Goal: Task Accomplishment & Management: Manage account settings

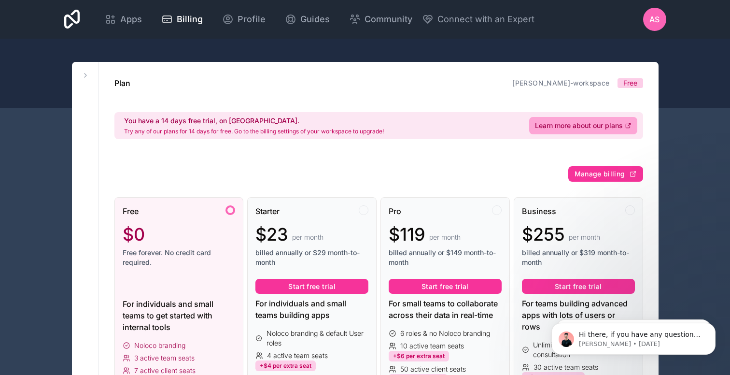
click at [692, 82] on div at bounding box center [365, 74] width 730 height 70
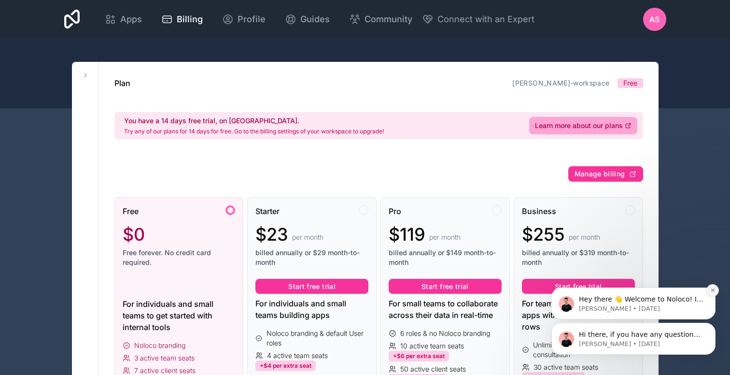
click at [709, 289] on button "Dismiss notification" at bounding box center [713, 290] width 13 height 13
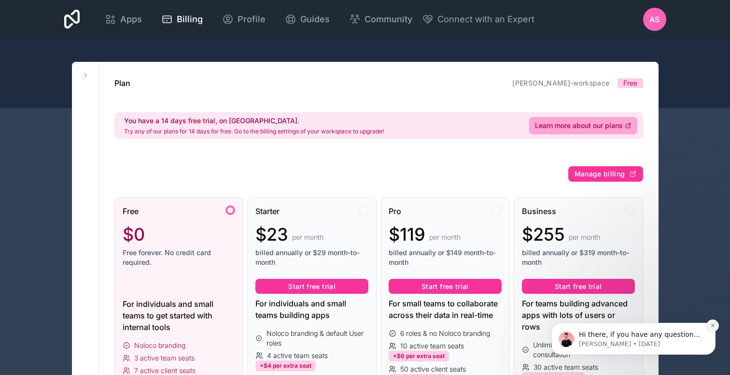
click at [711, 326] on icon "Dismiss notification" at bounding box center [713, 325] width 5 height 5
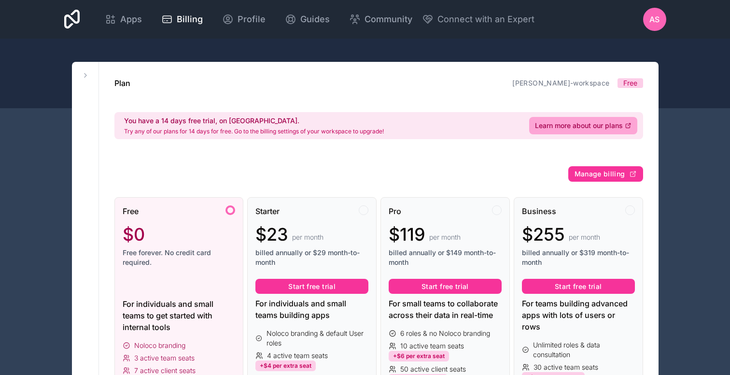
click at [83, 74] on icon at bounding box center [86, 75] width 8 height 8
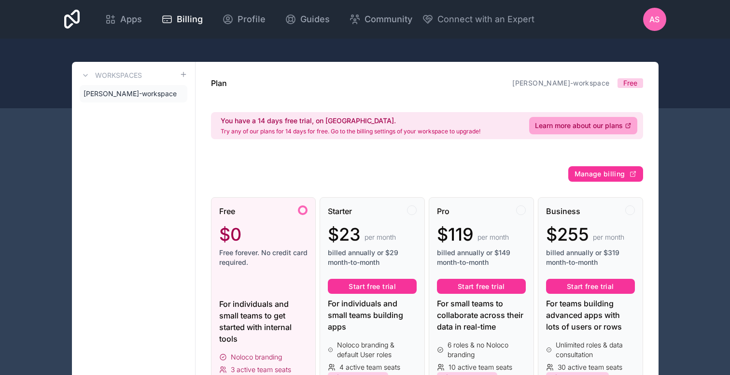
click at [126, 91] on span "[PERSON_NAME]-workspace" at bounding box center [130, 94] width 93 height 10
click at [0, 0] on icon at bounding box center [0, 0] width 0 height 0
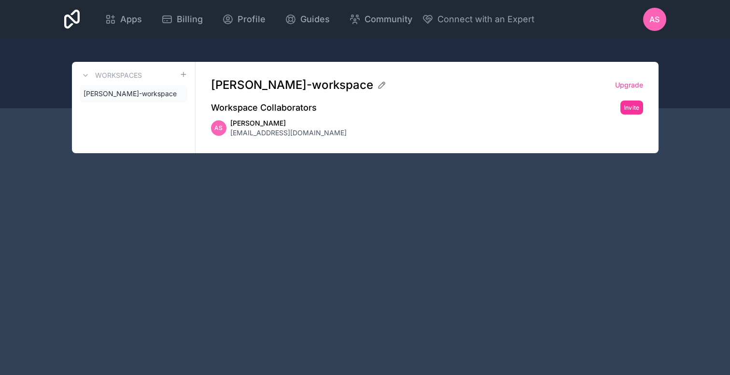
click at [142, 92] on span "[PERSON_NAME]-workspace" at bounding box center [130, 94] width 93 height 10
click at [187, 19] on span "Billing" at bounding box center [190, 20] width 26 height 14
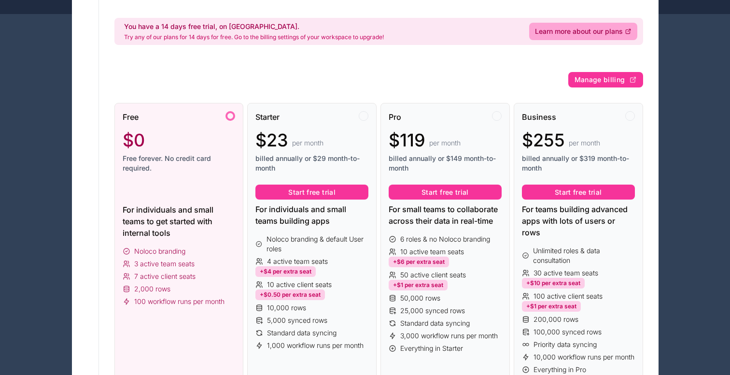
scroll to position [96, 0]
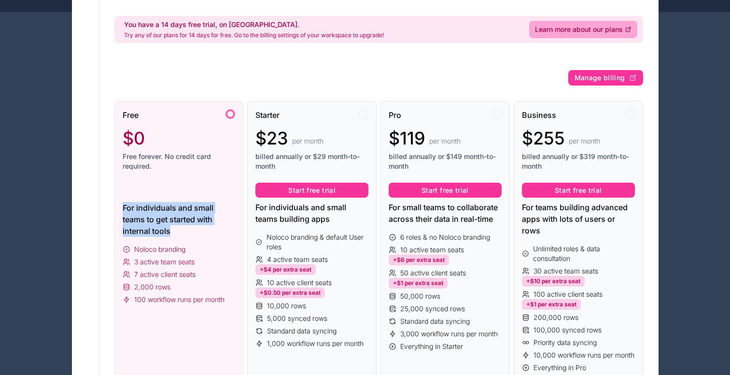
drag, startPoint x: 188, startPoint y: 232, endPoint x: 121, endPoint y: 207, distance: 71.2
click at [121, 207] on div "Free $0 Free forever. No credit card required. For individuals and small teams …" at bounding box center [178, 241] width 129 height 280
drag, startPoint x: 112, startPoint y: 208, endPoint x: 199, endPoint y: 239, distance: 92.0
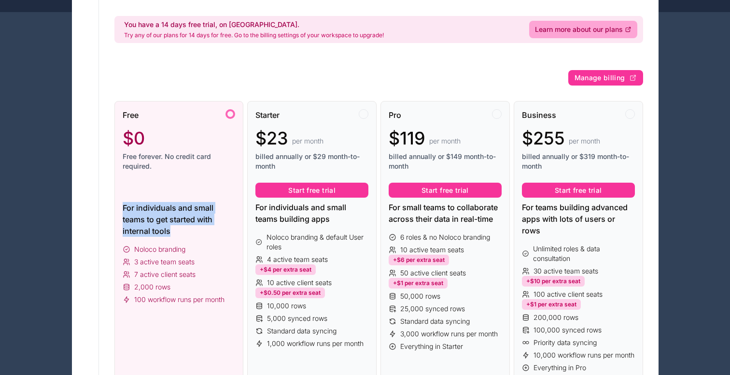
click at [199, 239] on div "Free $0 Free forever. No credit card required. For individuals and small teams …" at bounding box center [178, 241] width 129 height 280
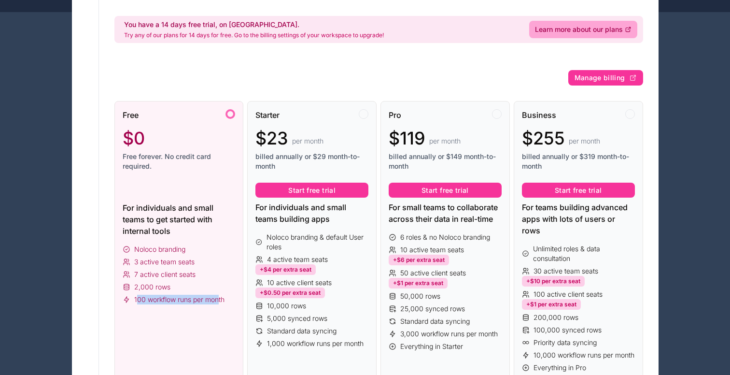
drag, startPoint x: 135, startPoint y: 301, endPoint x: 220, endPoint y: 302, distance: 85.0
click at [220, 302] on span "100 workflow runs per month" at bounding box center [179, 300] width 90 height 10
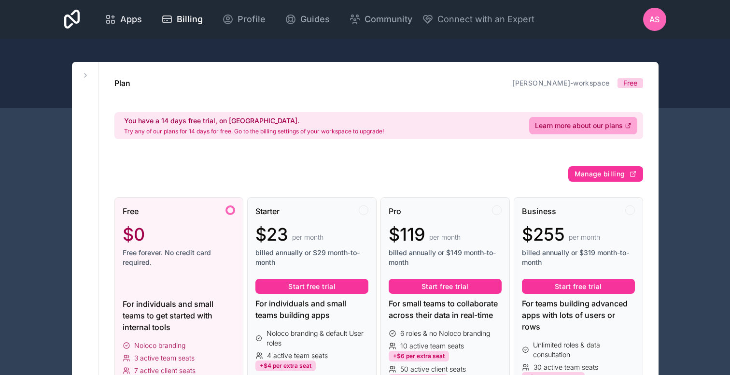
click at [141, 20] on span "Apps" at bounding box center [131, 20] width 22 height 14
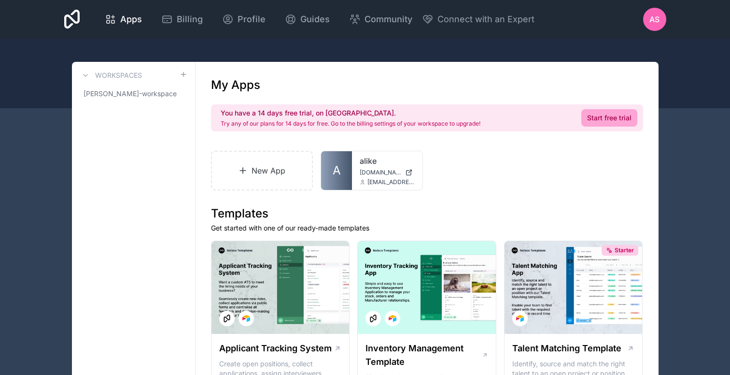
click at [654, 28] on div "AS" at bounding box center [654, 19] width 23 height 23
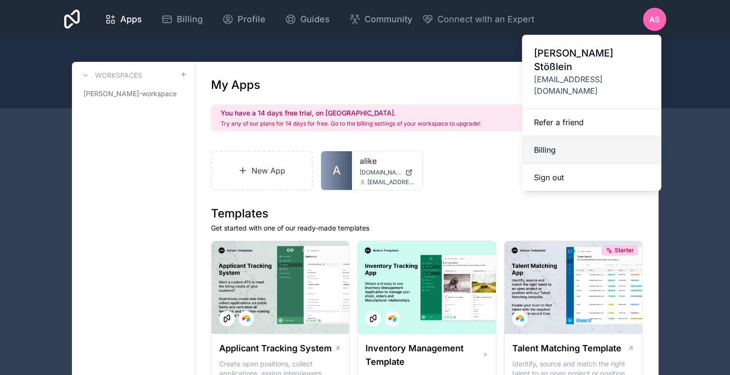
click at [557, 136] on link "Billing" at bounding box center [592, 150] width 139 height 28
